Goal: Entertainment & Leisure: Consume media (video, audio)

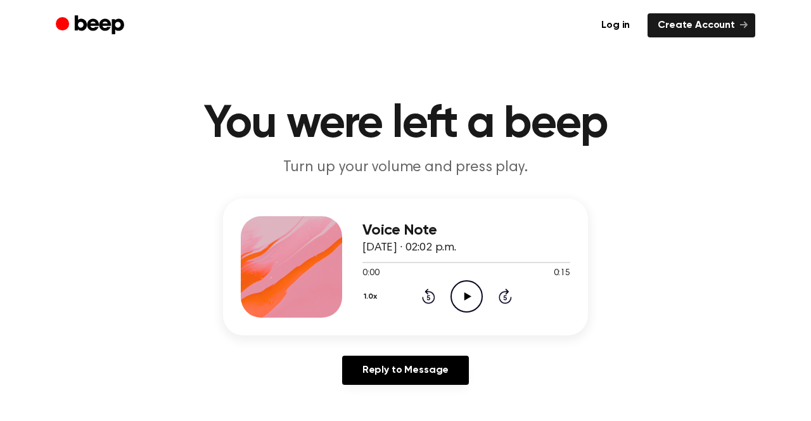
click at [458, 298] on icon "Play Audio" at bounding box center [467, 296] width 32 height 32
click at [425, 301] on icon at bounding box center [428, 295] width 13 height 15
click at [422, 303] on icon "Rewind 5 seconds" at bounding box center [429, 296] width 14 height 16
click at [422, 300] on icon "Rewind 5 seconds" at bounding box center [429, 296] width 14 height 16
click at [423, 304] on icon "Rewind 5 seconds" at bounding box center [429, 296] width 14 height 16
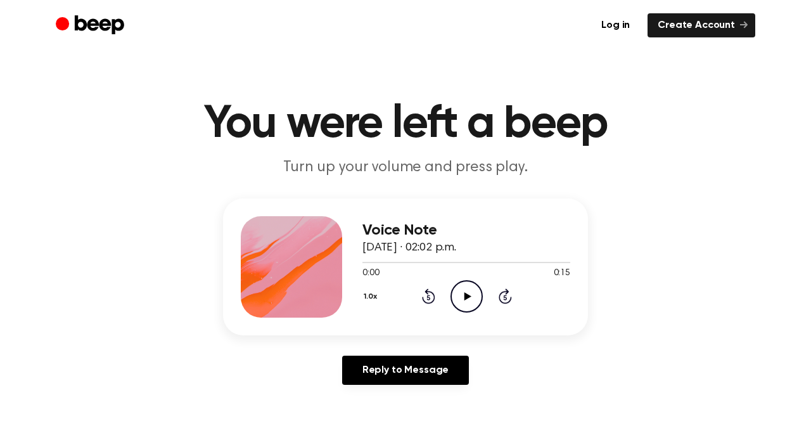
click at [470, 297] on icon "Play Audio" at bounding box center [467, 296] width 32 height 32
